Goal: Find specific page/section: Find specific page/section

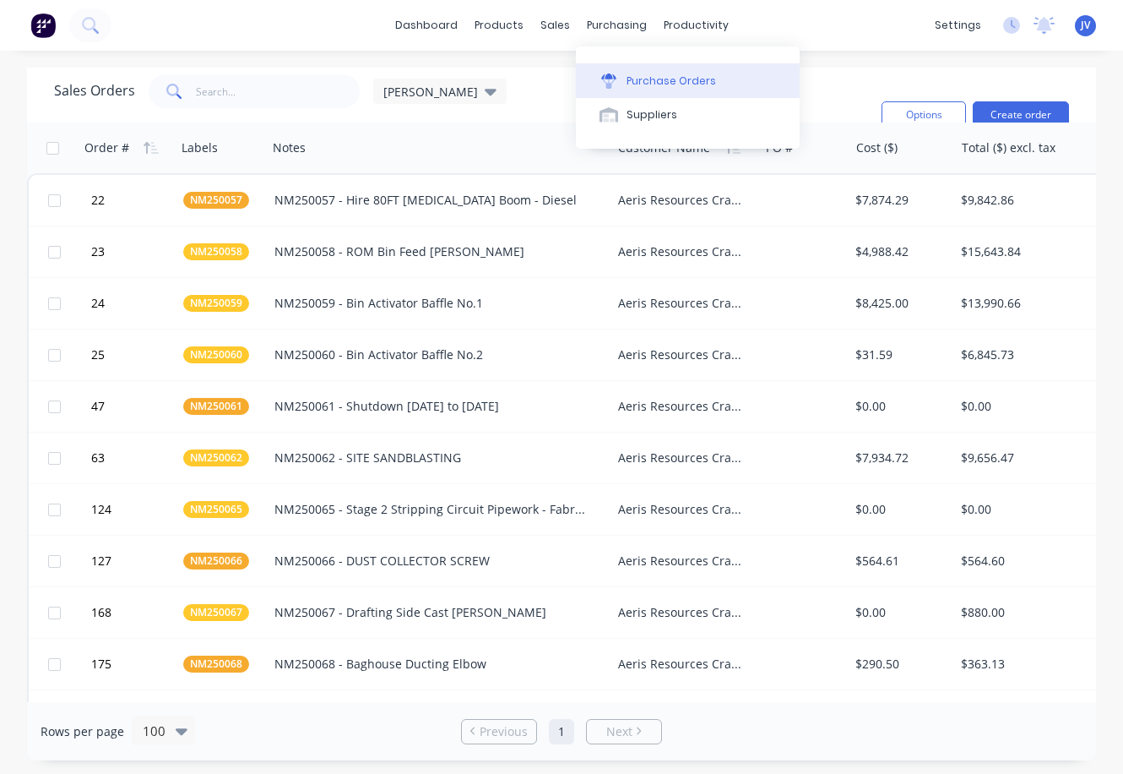
click at [638, 80] on div "Purchase Orders" at bounding box center [672, 80] width 90 height 15
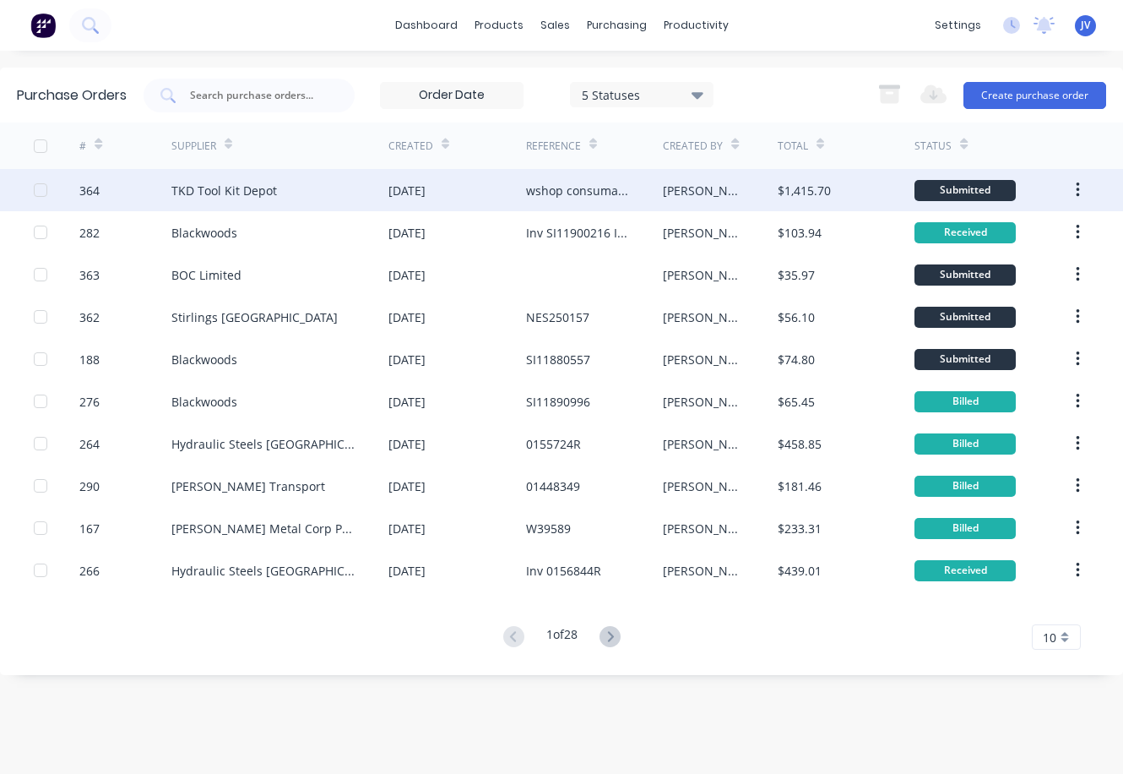
click at [551, 189] on div "wshop consumable" at bounding box center [578, 191] width 104 height 18
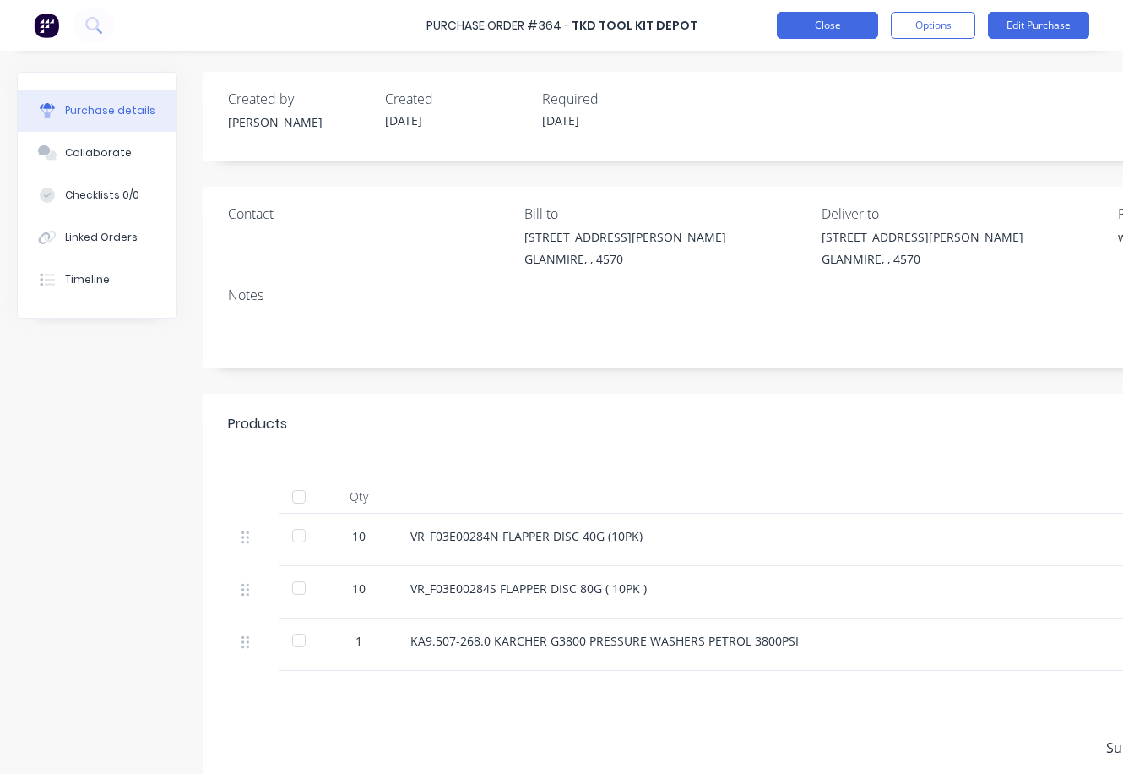
click at [856, 30] on button "Close" at bounding box center [827, 25] width 101 height 27
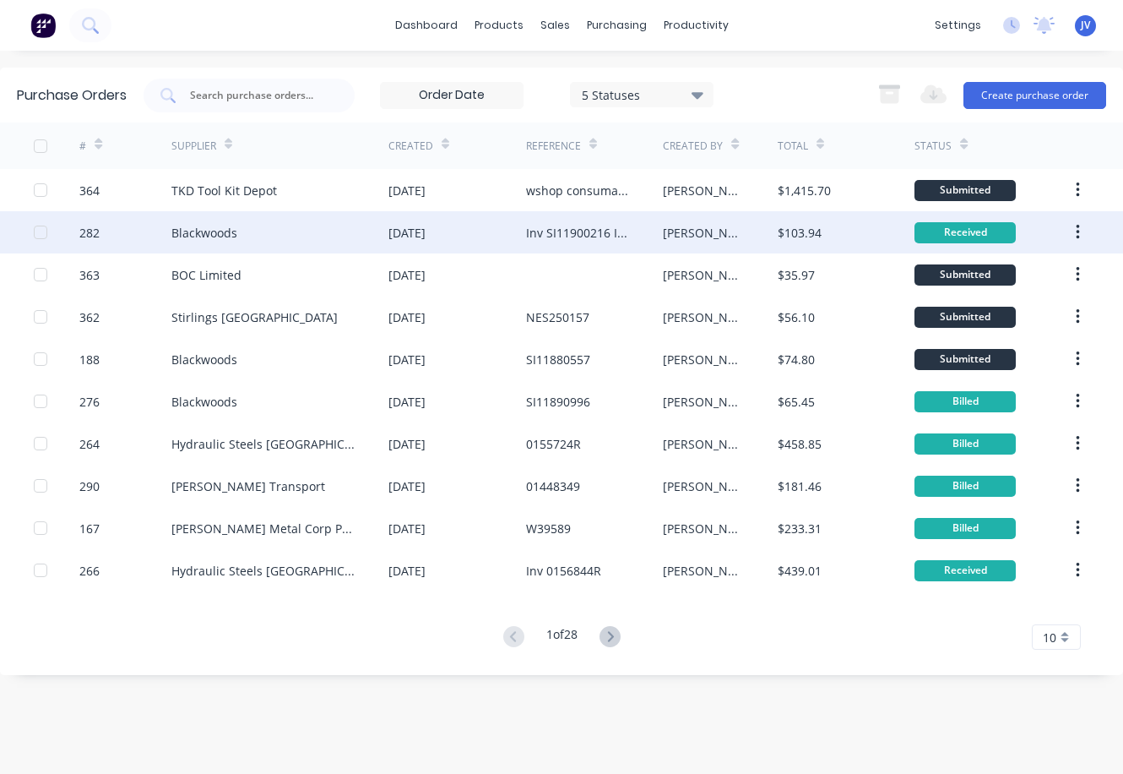
click at [554, 229] on div "Inv SI11900216 Inv SI11900681" at bounding box center [578, 233] width 104 height 18
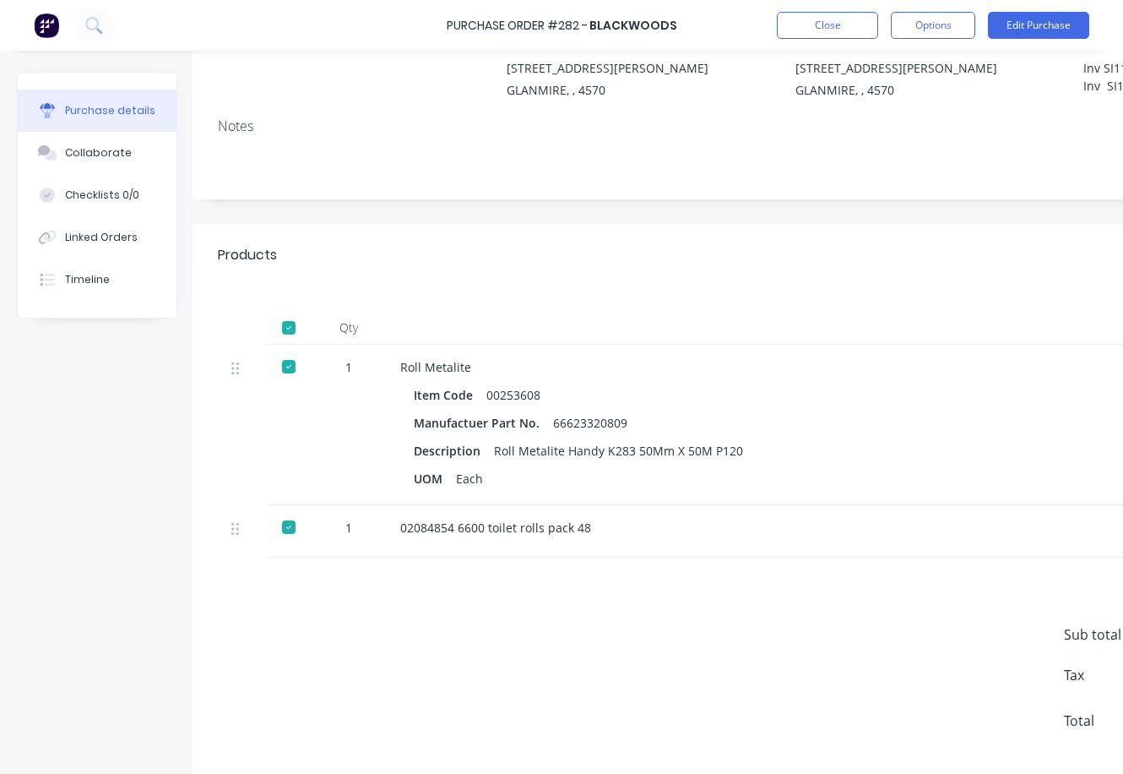
scroll to position [169, 0]
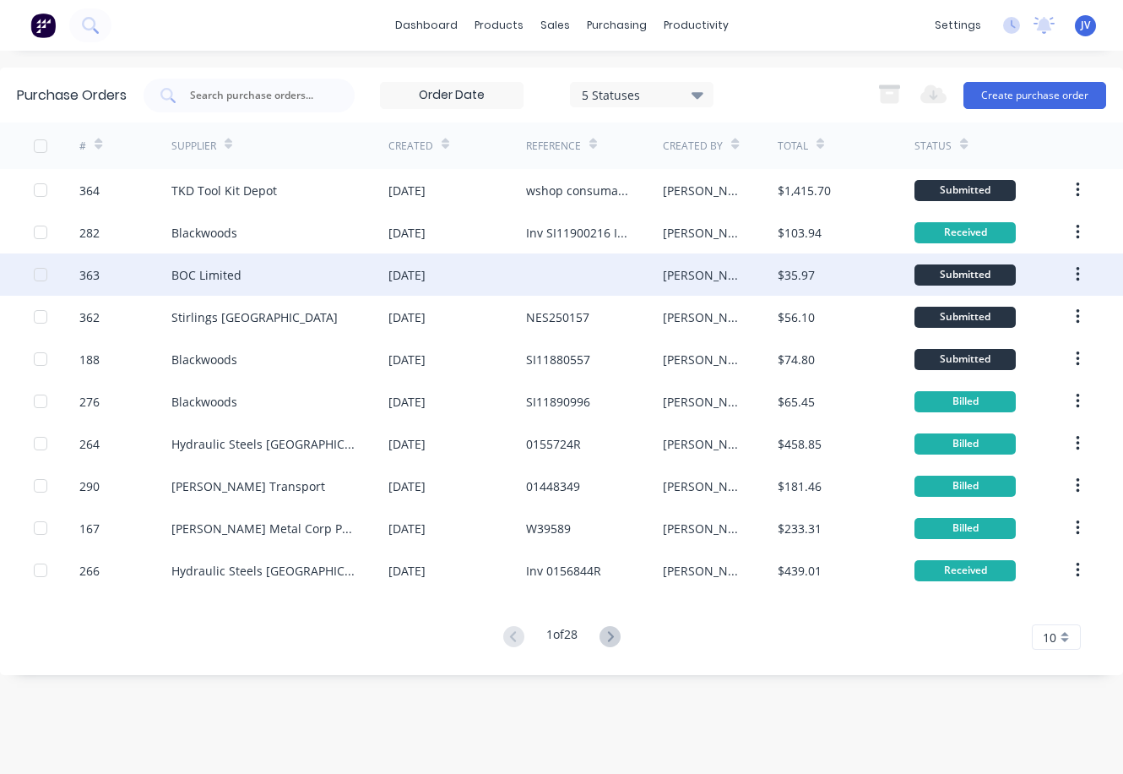
click at [546, 274] on div at bounding box center [595, 274] width 138 height 42
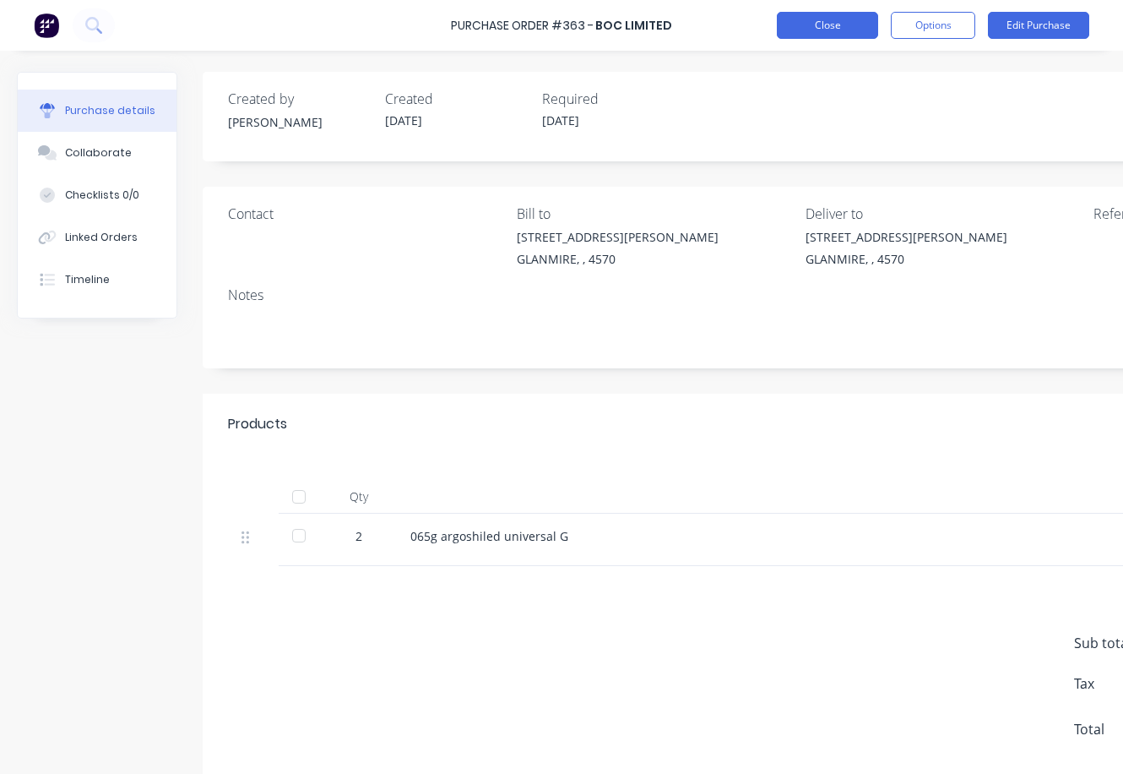
click at [824, 24] on button "Close" at bounding box center [827, 25] width 101 height 27
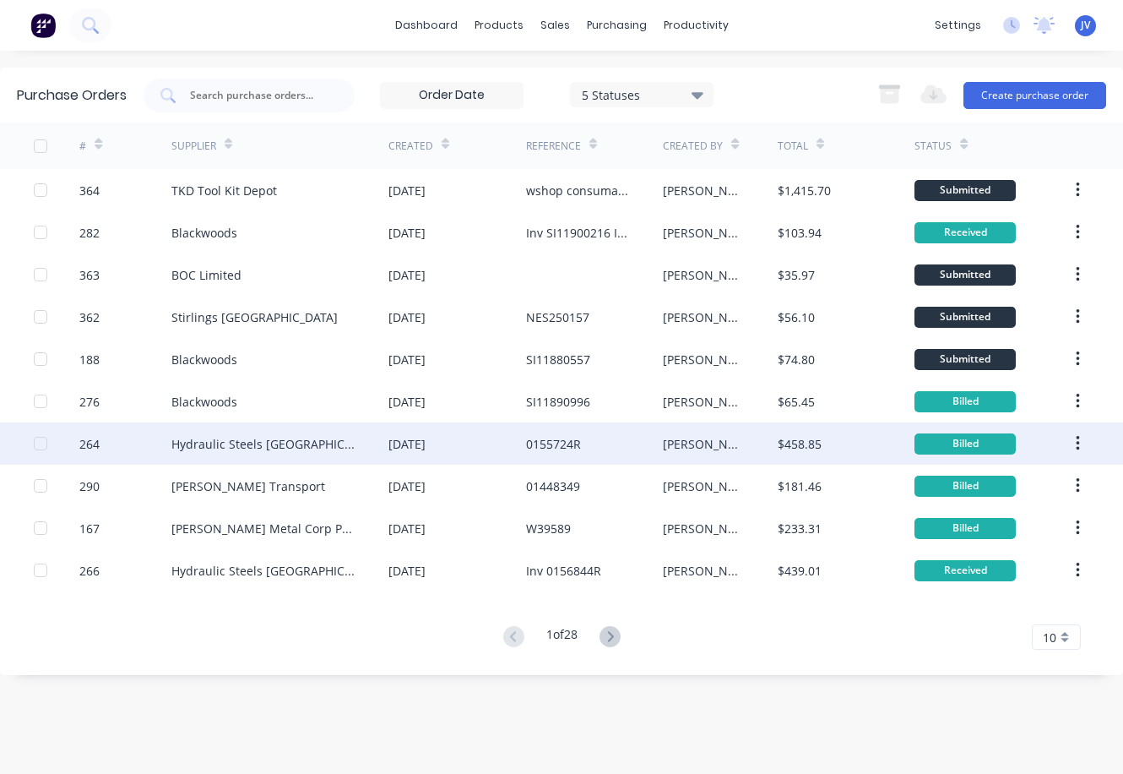
click at [671, 440] on div "[PERSON_NAME]" at bounding box center [703, 444] width 80 height 18
type textarea "x"
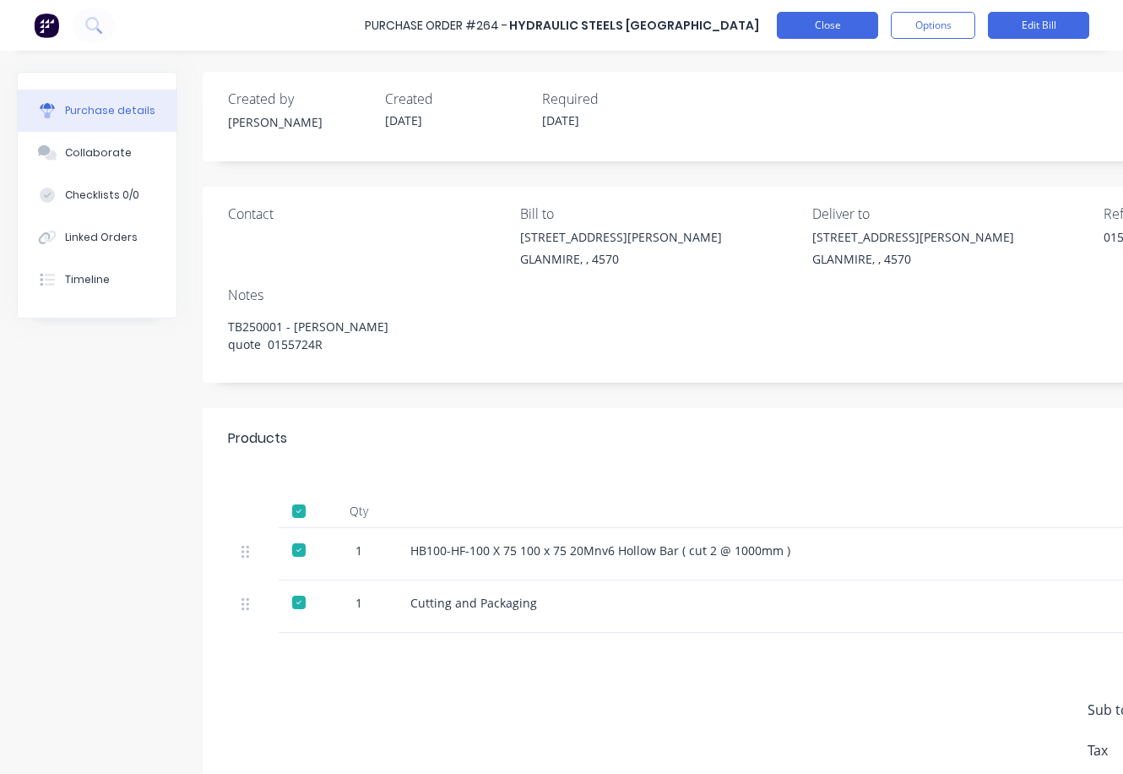
click at [808, 21] on button "Close" at bounding box center [827, 25] width 101 height 27
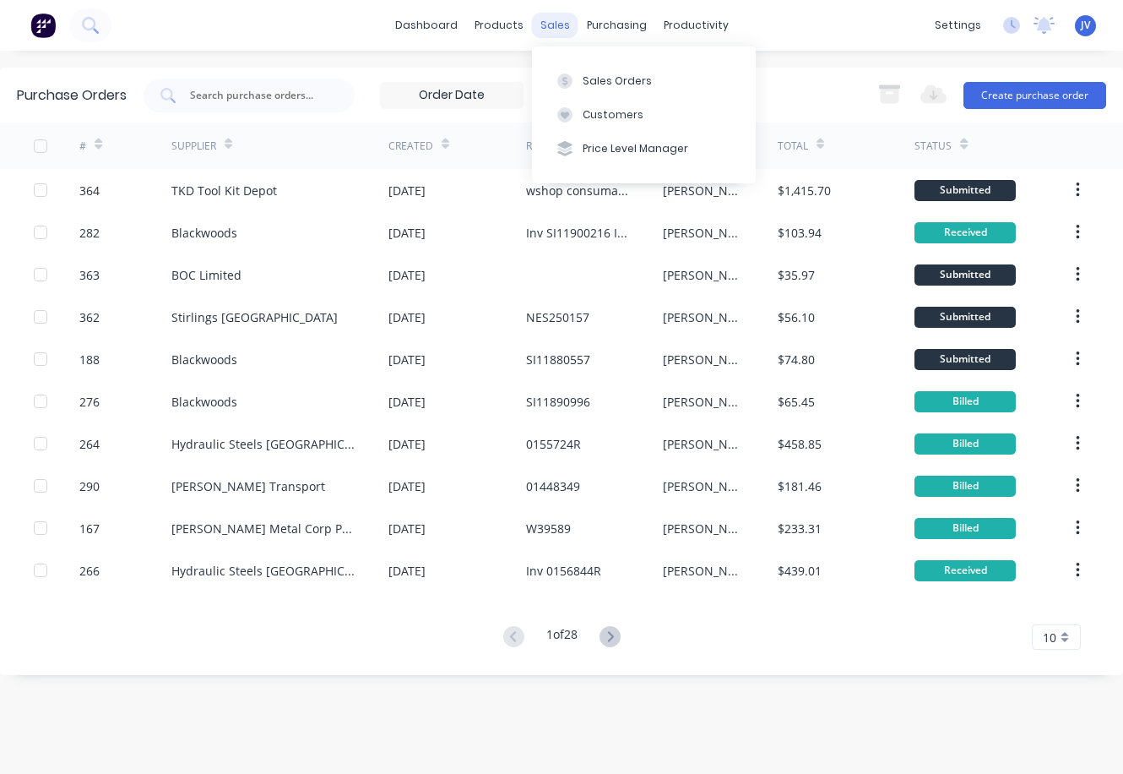
click at [550, 19] on div "sales" at bounding box center [555, 25] width 46 height 25
click at [628, 84] on div "Sales Orders" at bounding box center [617, 80] width 69 height 15
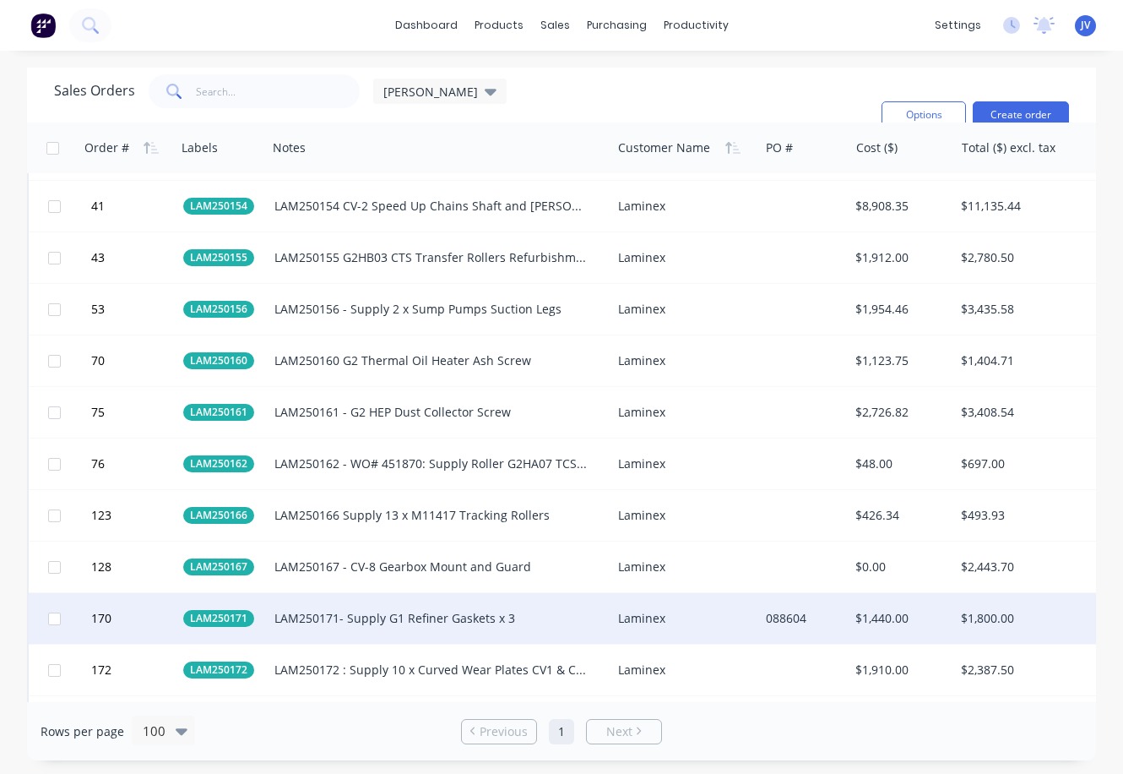
scroll to position [1689, 0]
